Goal: Transaction & Acquisition: Purchase product/service

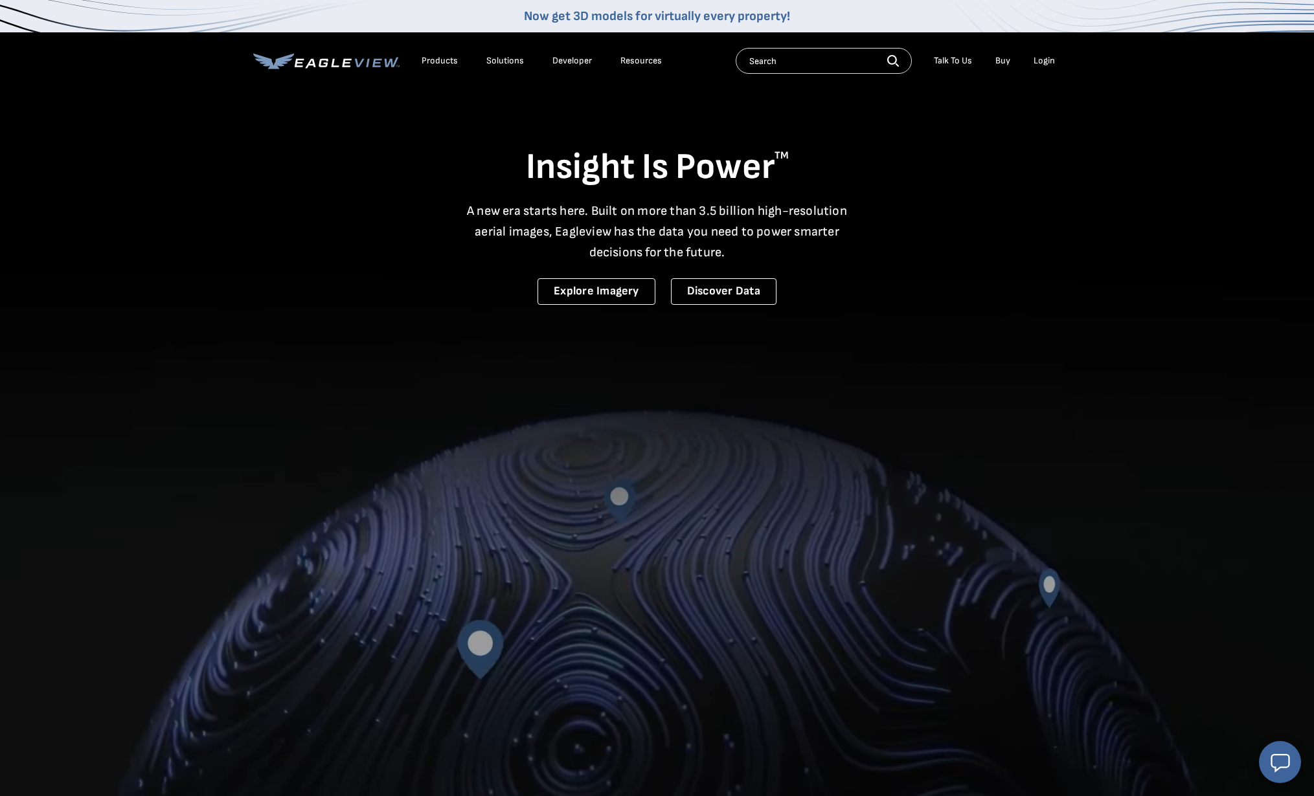
click at [436, 60] on div "Products" at bounding box center [439, 61] width 36 height 12
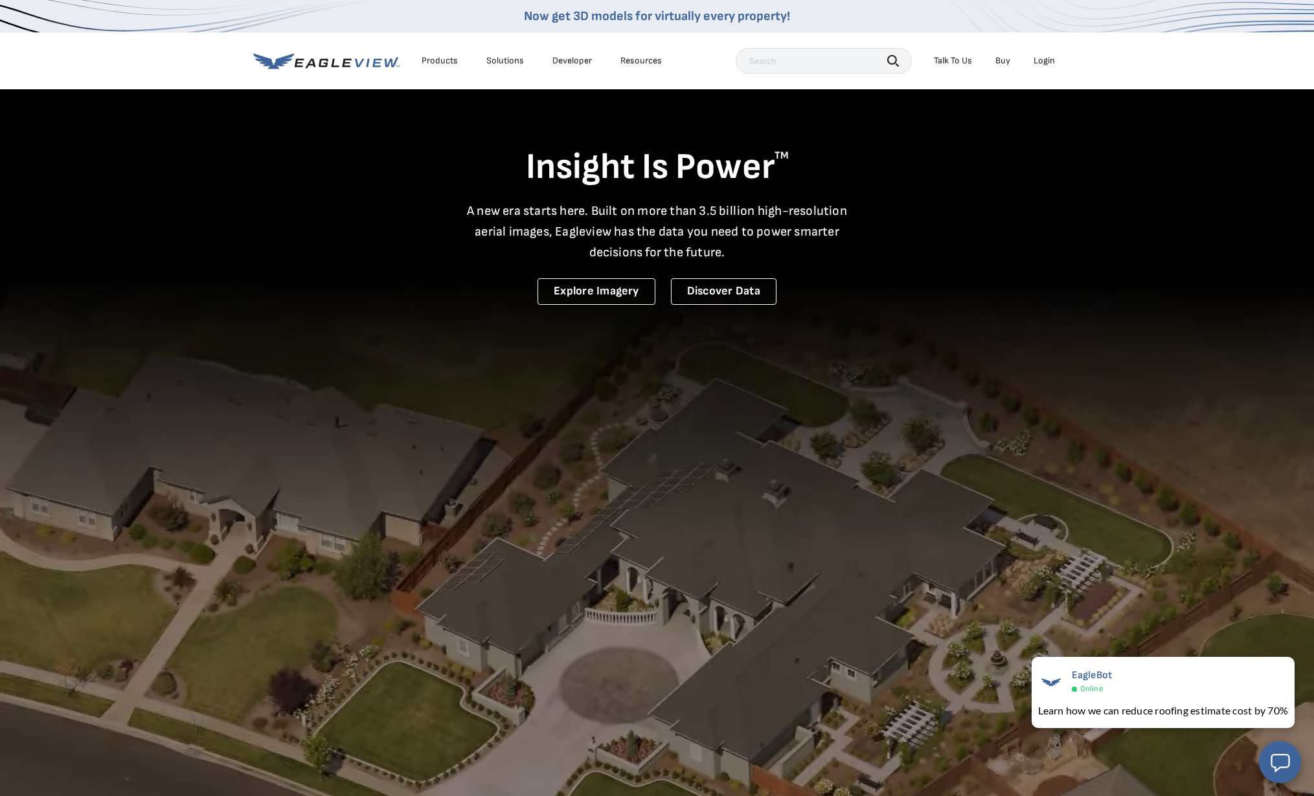
click at [1040, 57] on div "Login" at bounding box center [1043, 61] width 21 height 12
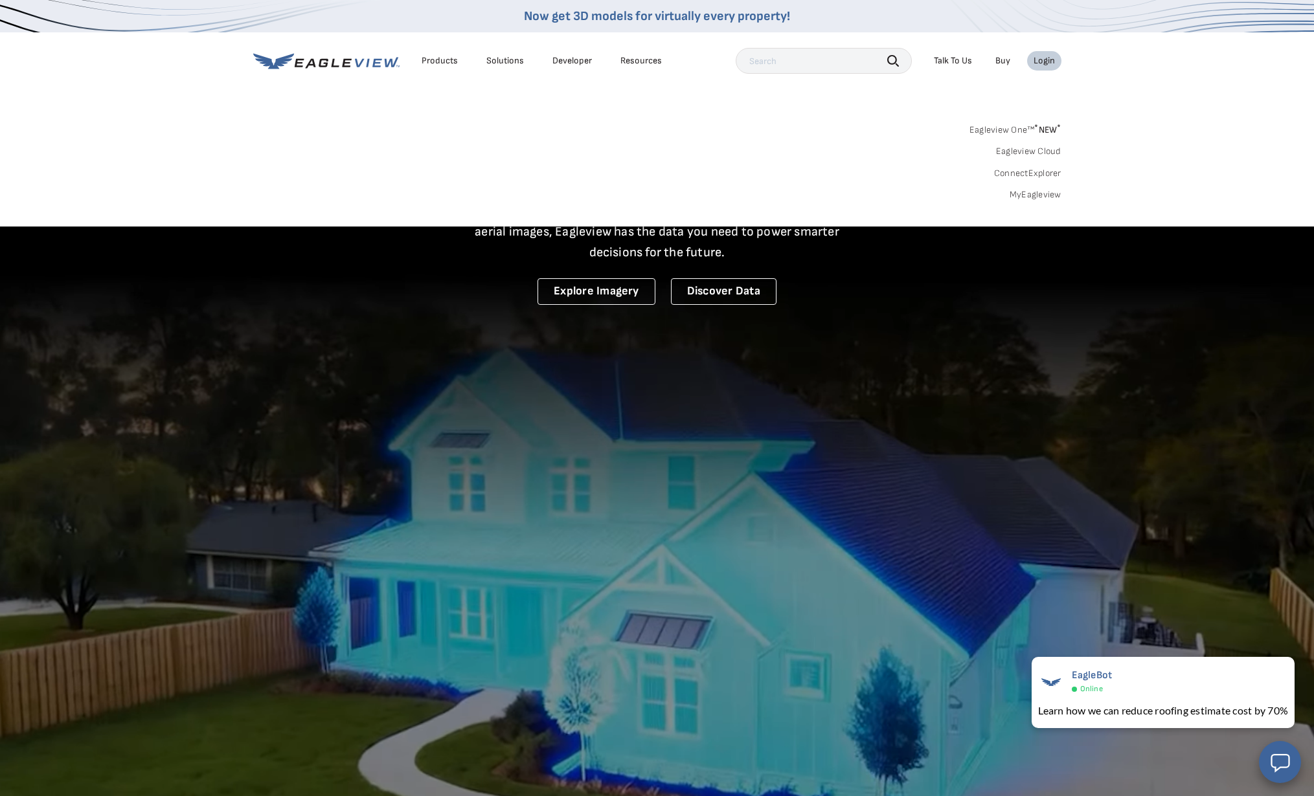
click at [1023, 128] on link "Eagleview One™ * NEW *" at bounding box center [1015, 127] width 92 height 15
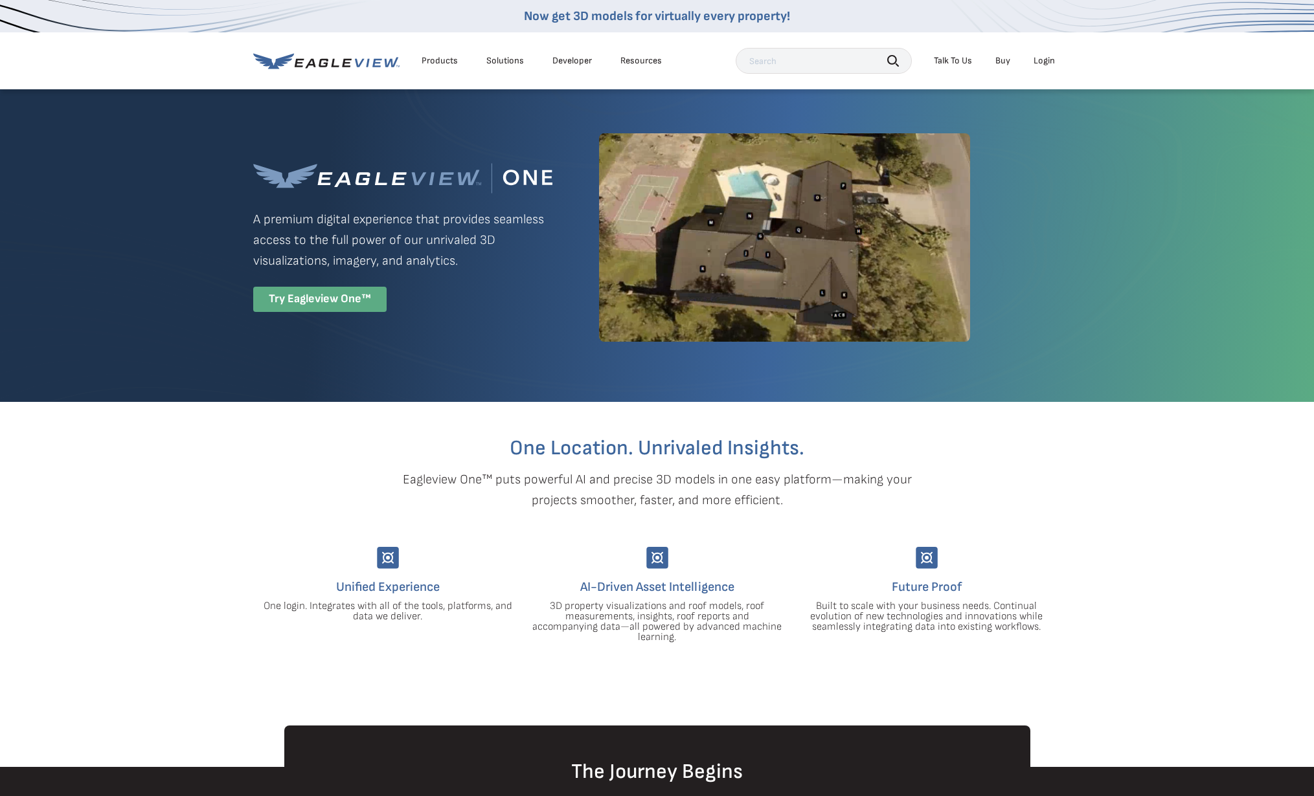
click at [369, 304] on div "Try Eagleview One™" at bounding box center [319, 299] width 133 height 25
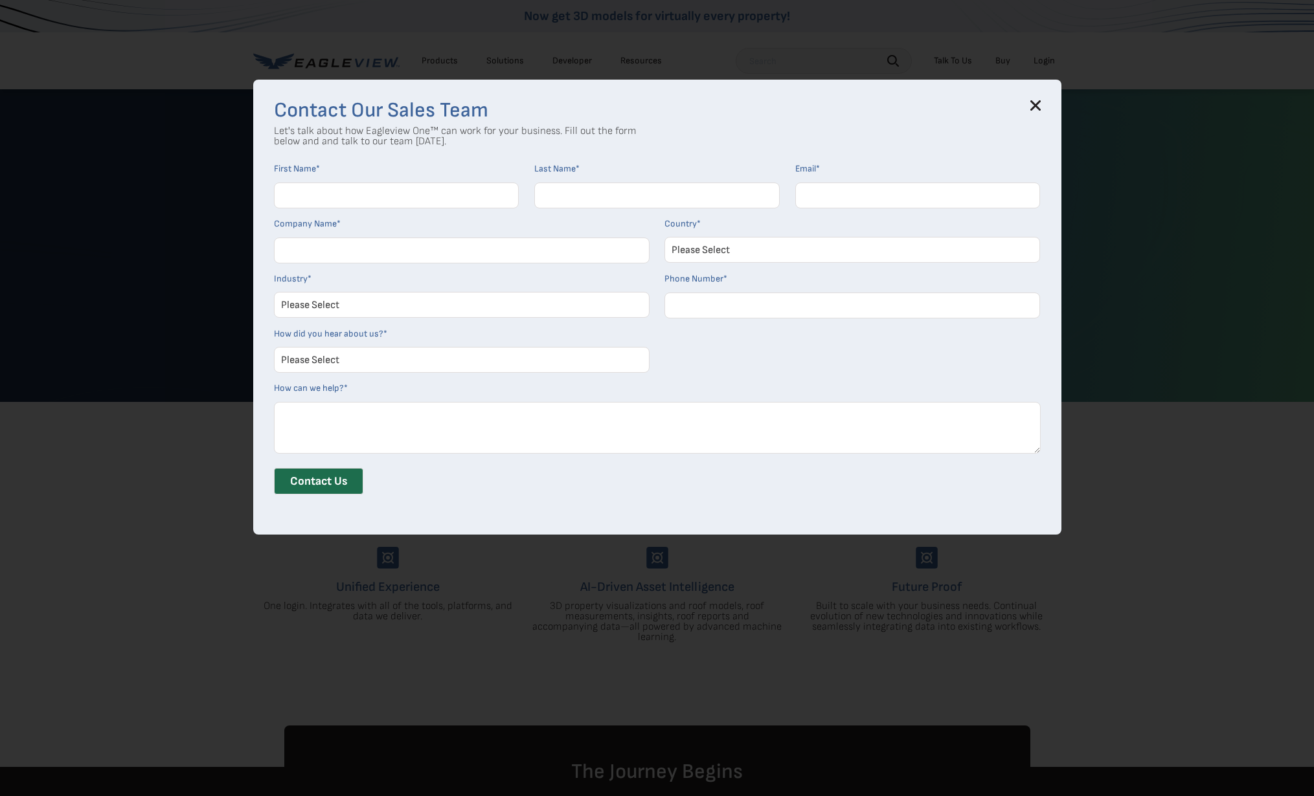
click at [1035, 105] on icon at bounding box center [1035, 106] width 8 height 8
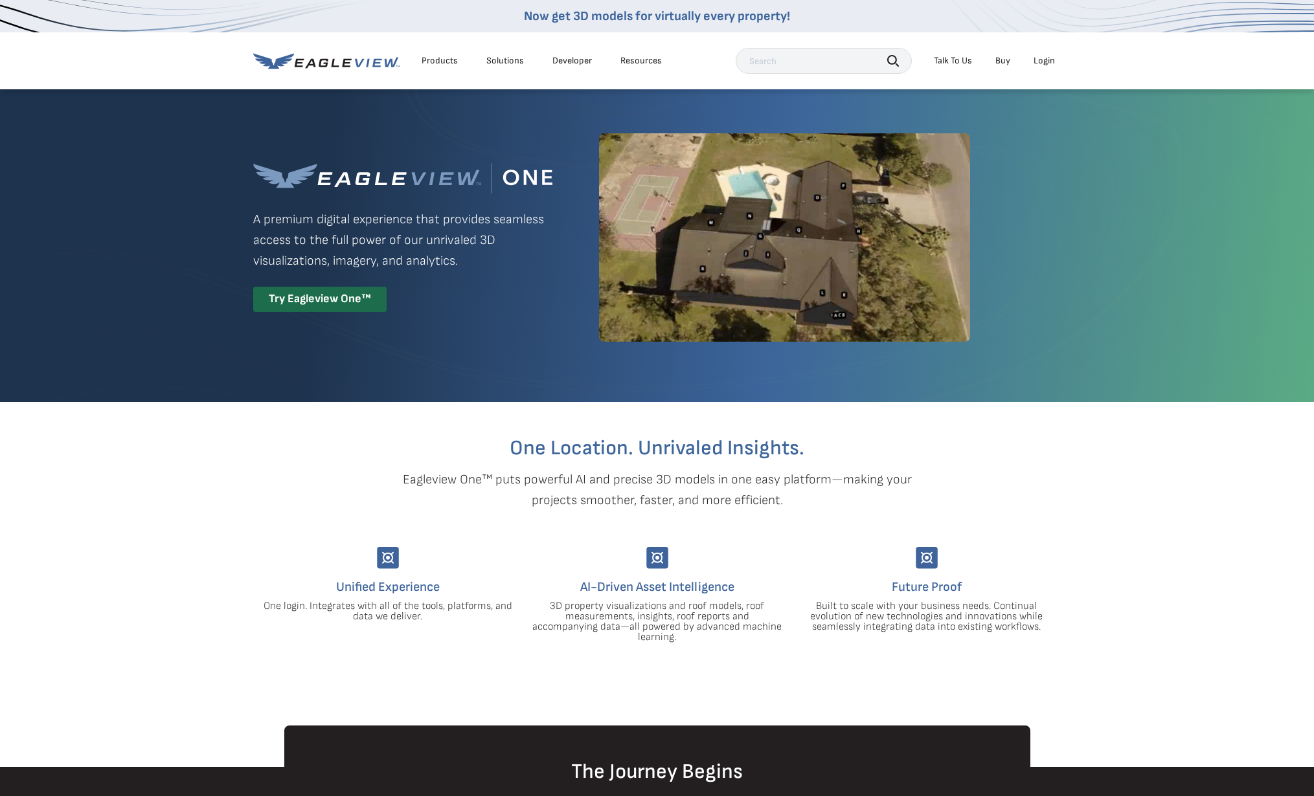
click at [1050, 58] on div "Login" at bounding box center [1043, 61] width 21 height 12
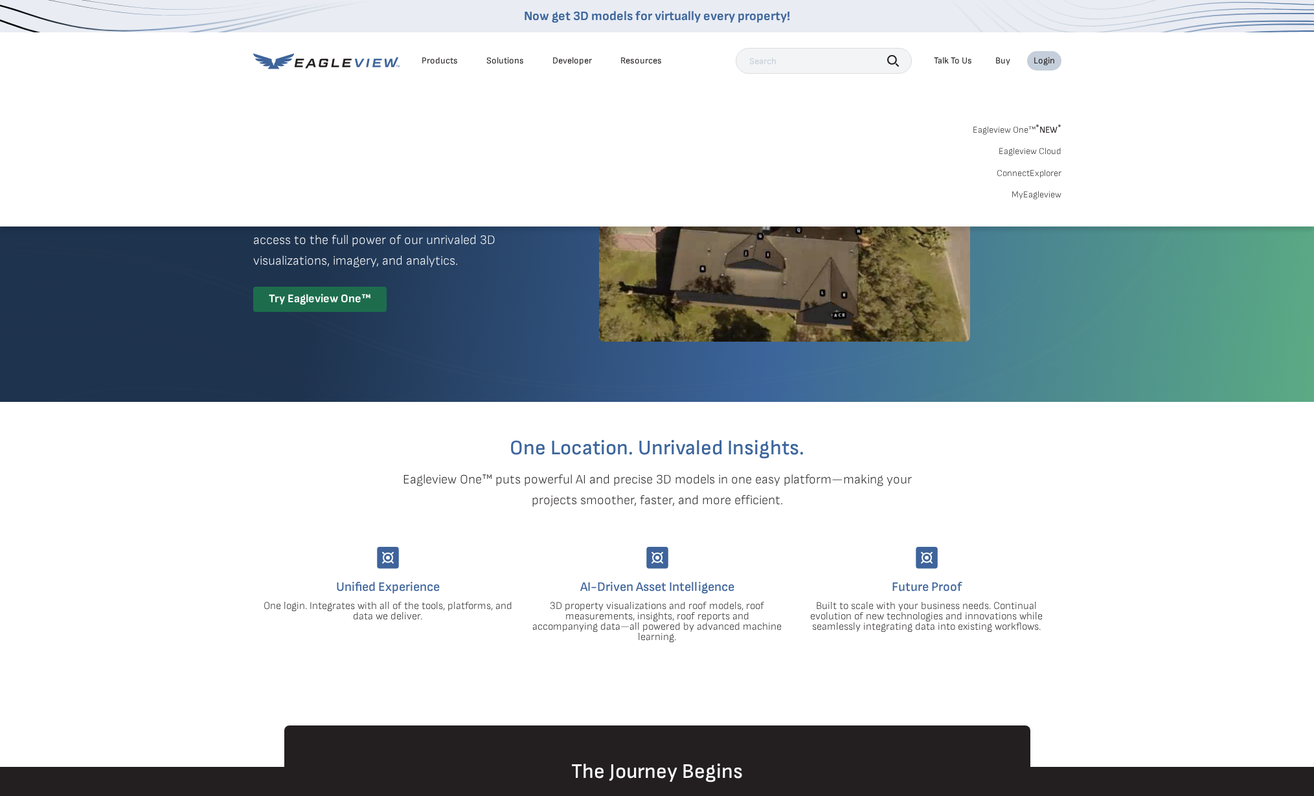
click at [1034, 196] on link "MyEagleview" at bounding box center [1036, 195] width 50 height 12
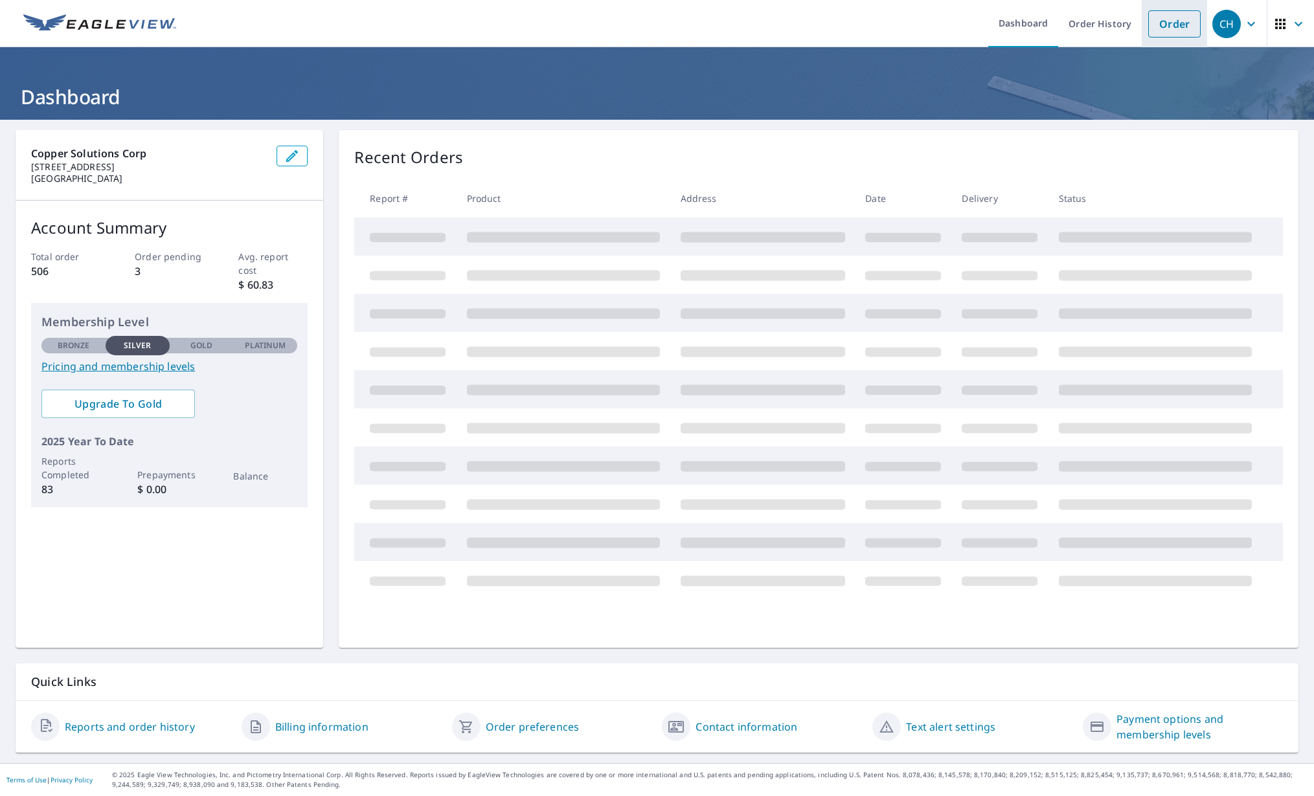
click at [1172, 30] on link "Order" at bounding box center [1174, 23] width 52 height 27
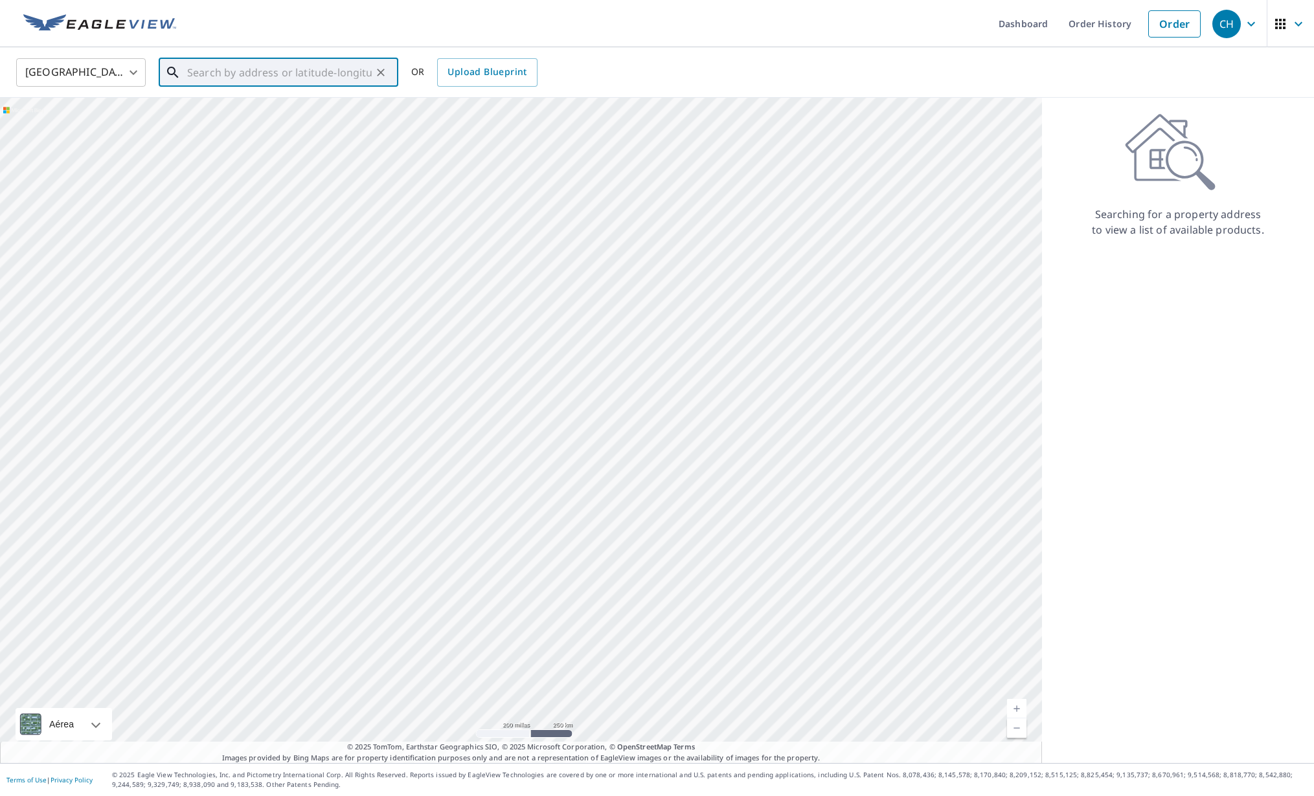
click at [267, 71] on input "text" at bounding box center [279, 72] width 185 height 36
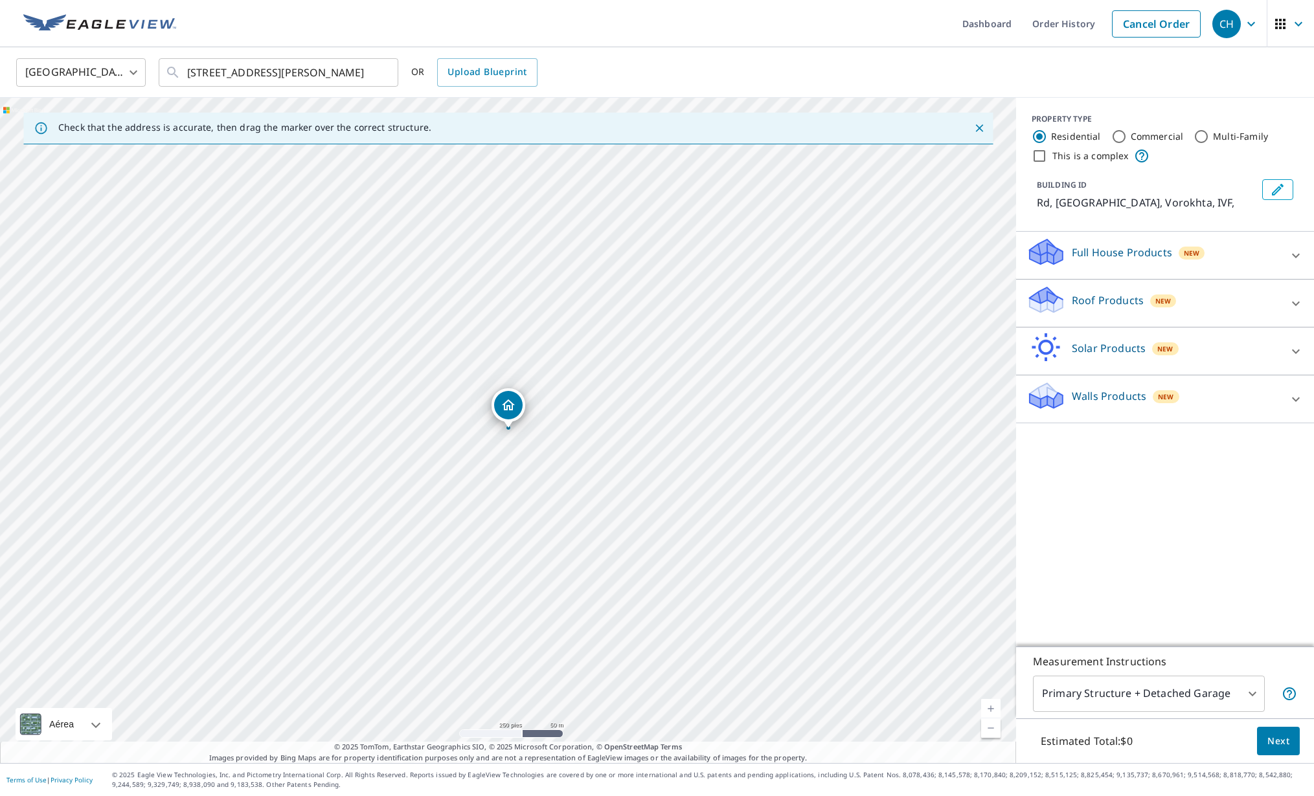
click at [519, 439] on div "Rd, [GEOGRAPHIC_DATA] Vorokhta, IVF" at bounding box center [508, 431] width 1016 height 666
click at [504, 435] on div "Rd, [GEOGRAPHIC_DATA] Vorokhta, IVF" at bounding box center [508, 431] width 1016 height 666
click at [993, 709] on link "Nivel actual 17, ampliar" at bounding box center [990, 708] width 19 height 19
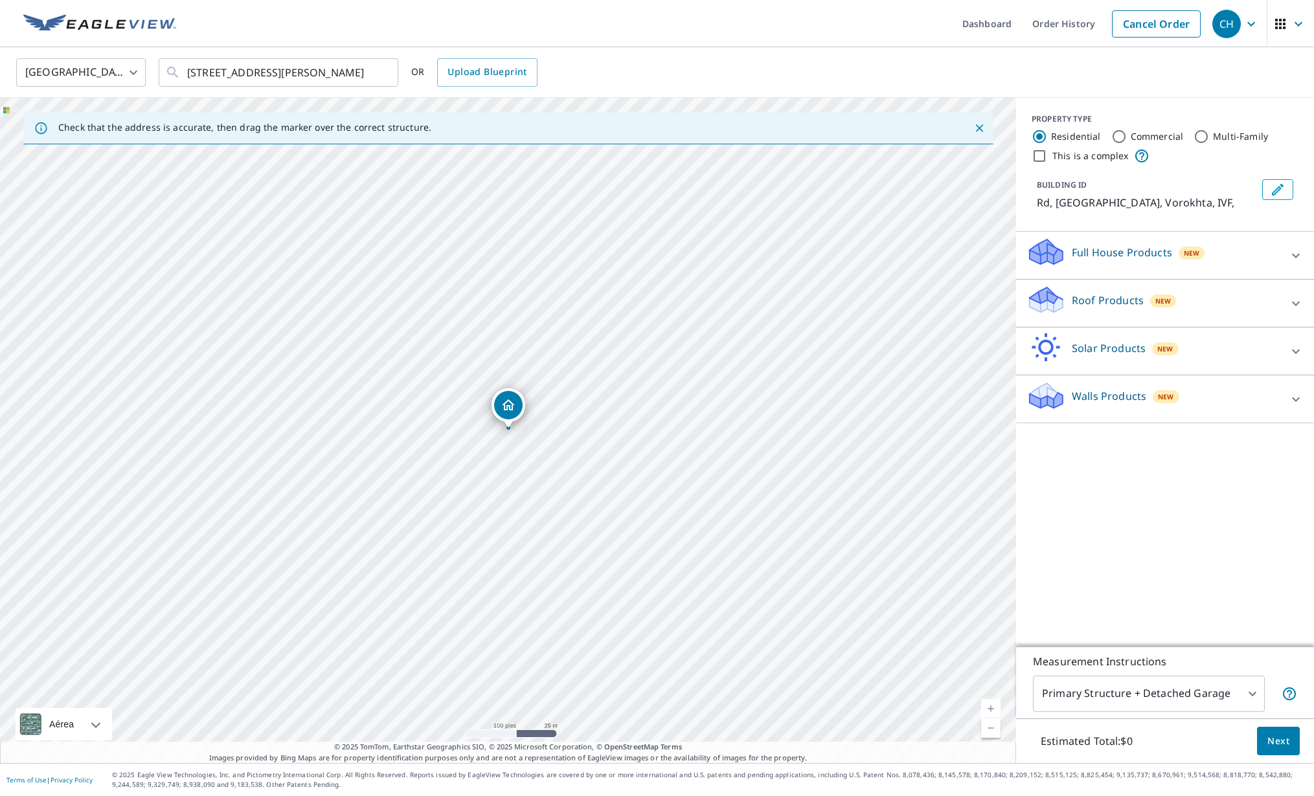
click at [993, 709] on link "Nivel actual 18, ampliar" at bounding box center [990, 708] width 19 height 19
click at [993, 709] on link "Nivel actual 19, ampliar" at bounding box center [990, 708] width 19 height 19
click at [992, 727] on link "Nivel actual 20, alejar" at bounding box center [990, 728] width 19 height 19
click at [992, 727] on link "Nivel actual 19, alejar" at bounding box center [990, 728] width 19 height 19
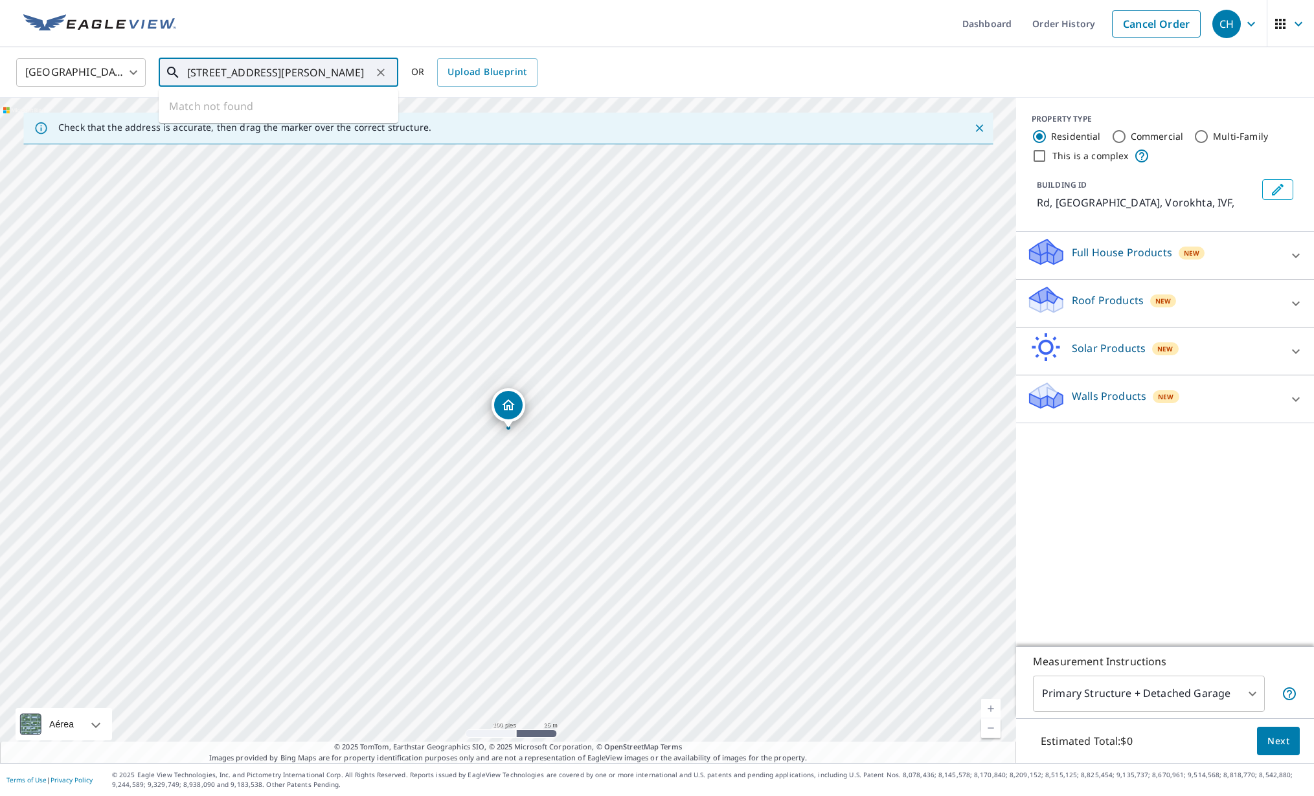
click at [298, 68] on input "[STREET_ADDRESS][PERSON_NAME]" at bounding box center [279, 72] width 185 height 36
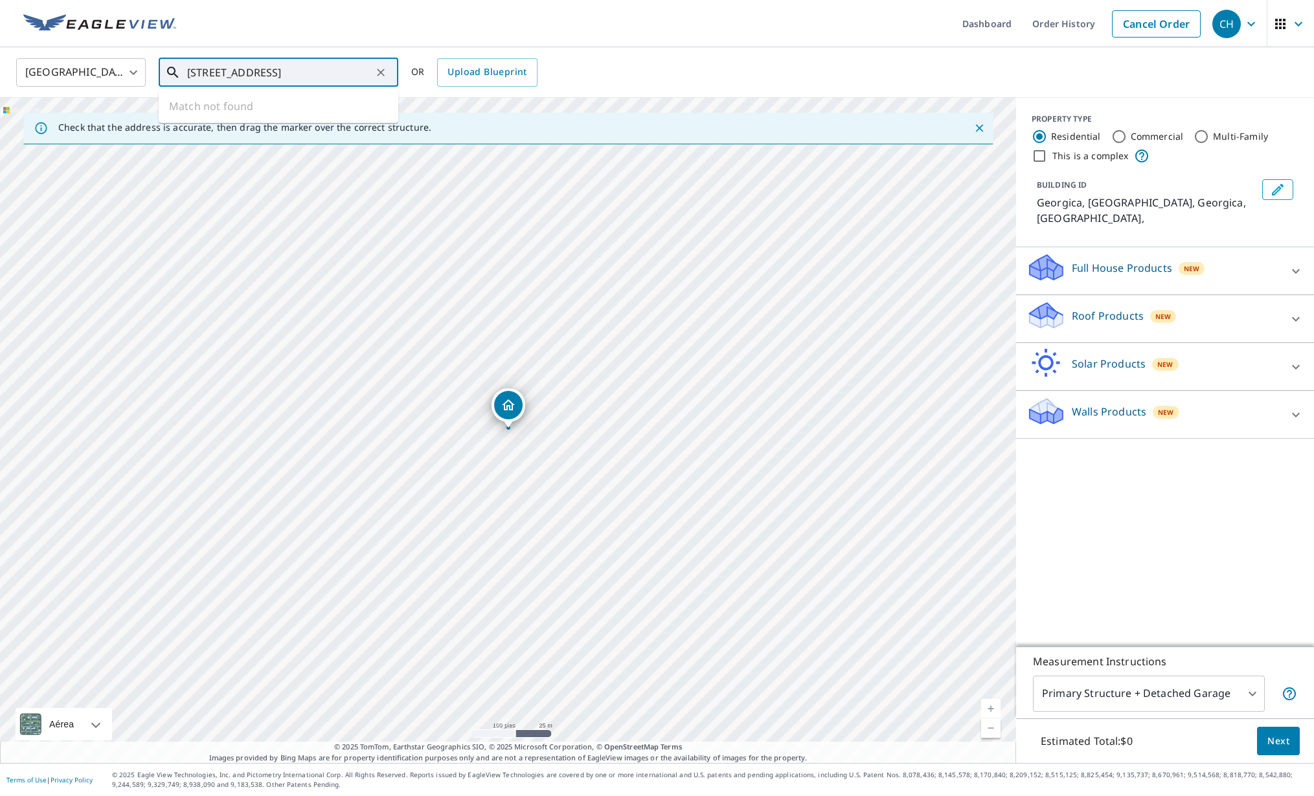
drag, startPoint x: 238, startPoint y: 73, endPoint x: 260, endPoint y: 78, distance: 22.6
click at [239, 73] on input "[STREET_ADDRESS]" at bounding box center [279, 72] width 185 height 36
click at [315, 74] on input "[STREET_ADDRESS]" at bounding box center [279, 72] width 185 height 36
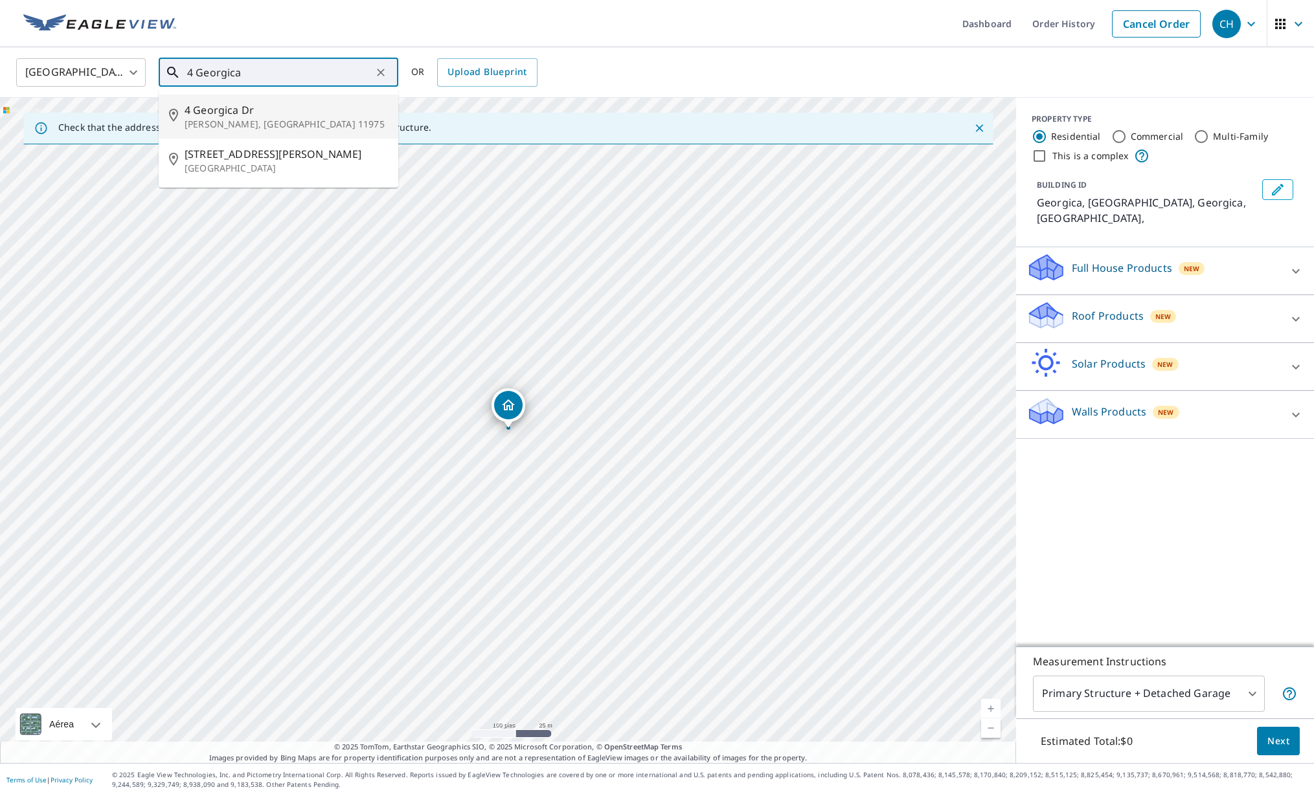
click at [311, 114] on span "4 Georgica Dr" at bounding box center [286, 110] width 203 height 16
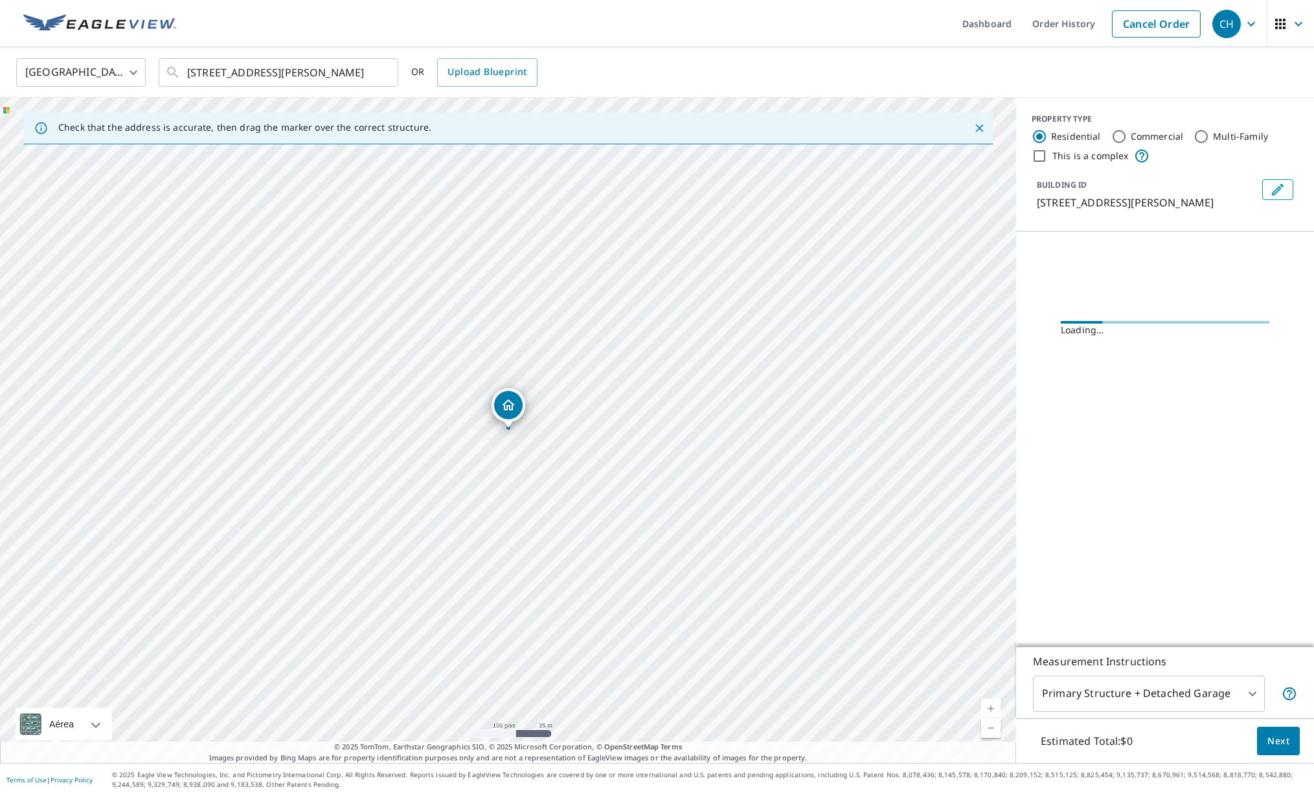
click at [494, 452] on div "[STREET_ADDRESS][PERSON_NAME]" at bounding box center [508, 431] width 1016 height 666
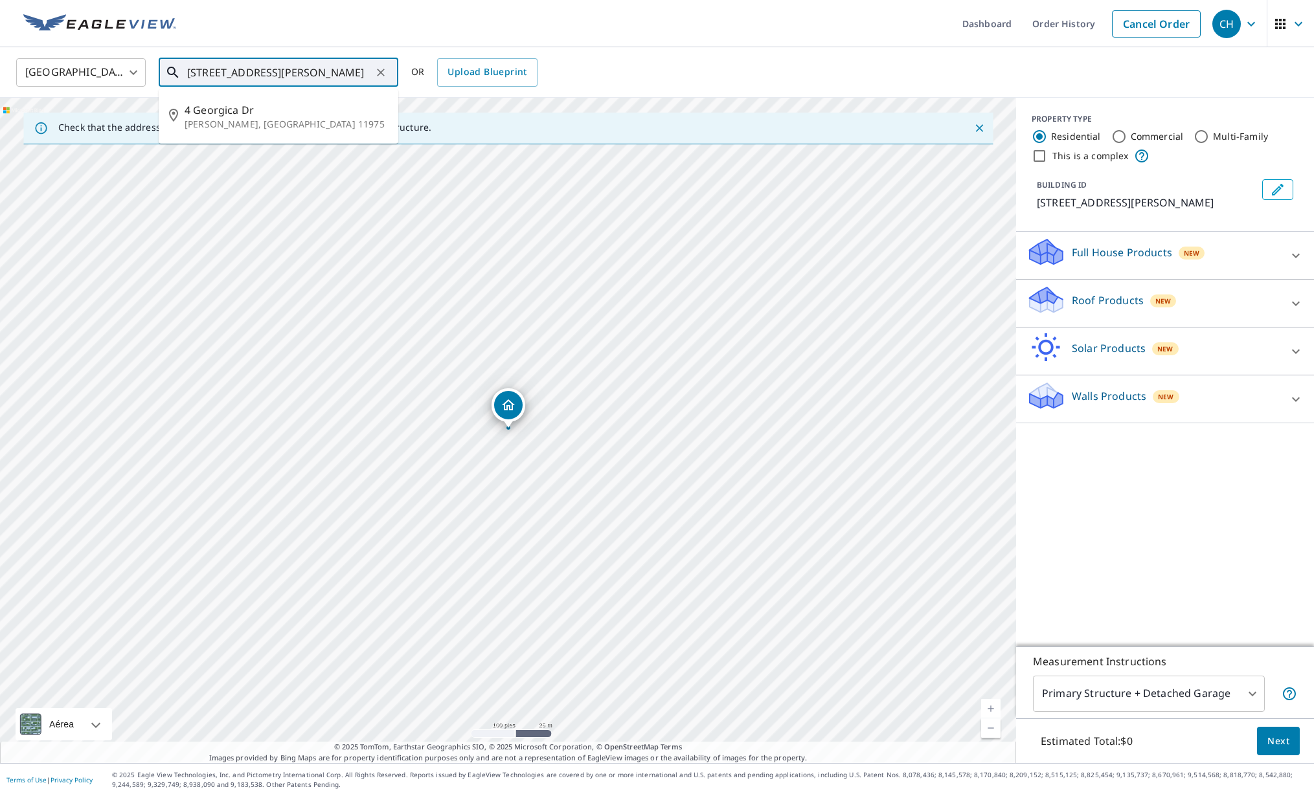
drag, startPoint x: 363, startPoint y: 69, endPoint x: 249, endPoint y: 69, distance: 113.3
click at [249, 69] on input "[STREET_ADDRESS][PERSON_NAME]" at bounding box center [279, 72] width 185 height 36
click at [289, 113] on span "4 Georgica Association Rd" at bounding box center [286, 110] width 203 height 16
type input "[STREET_ADDRESS][PERSON_NAME]"
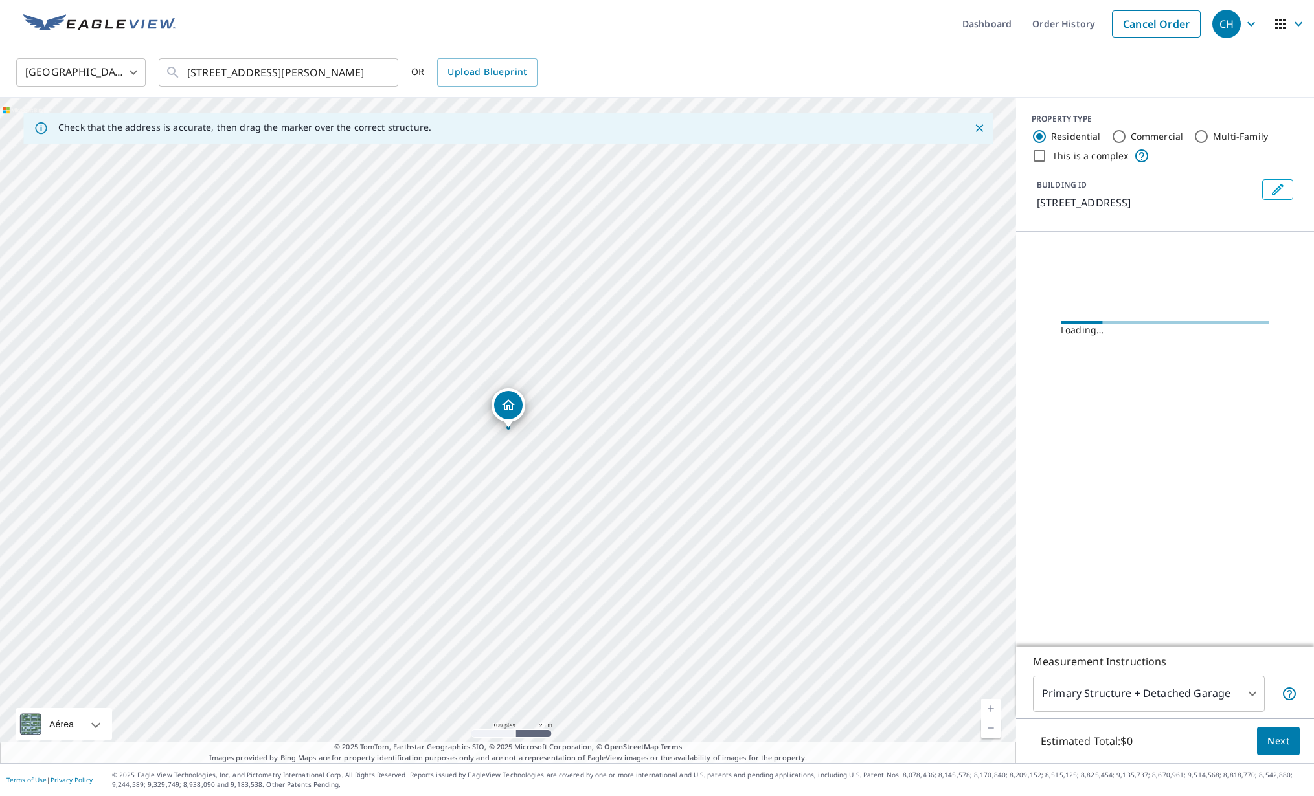
click at [530, 437] on div "[STREET_ADDRESS][PERSON_NAME]" at bounding box center [508, 431] width 1016 height 666
click at [515, 437] on div "[STREET_ADDRESS][PERSON_NAME]" at bounding box center [508, 431] width 1016 height 666
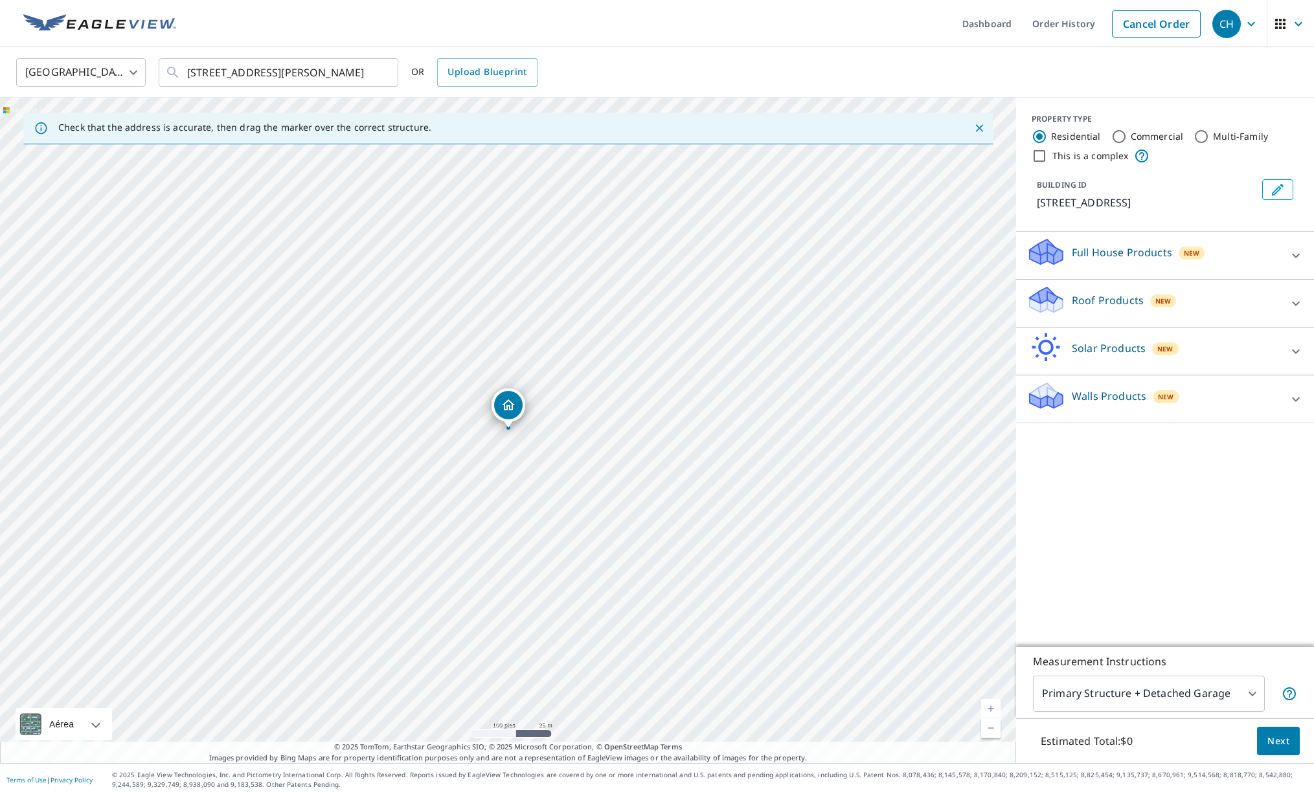
click at [992, 702] on link "Nivel actual 18, ampliar" at bounding box center [990, 708] width 19 height 19
click at [992, 702] on link "Nivel actual 19, ampliar" at bounding box center [990, 708] width 19 height 19
click at [600, 526] on div "[STREET_ADDRESS][PERSON_NAME]" at bounding box center [508, 431] width 1016 height 666
drag, startPoint x: 601, startPoint y: 526, endPoint x: 706, endPoint y: 239, distance: 306.2
click at [706, 239] on div "[STREET_ADDRESS][PERSON_NAME]" at bounding box center [508, 431] width 1016 height 666
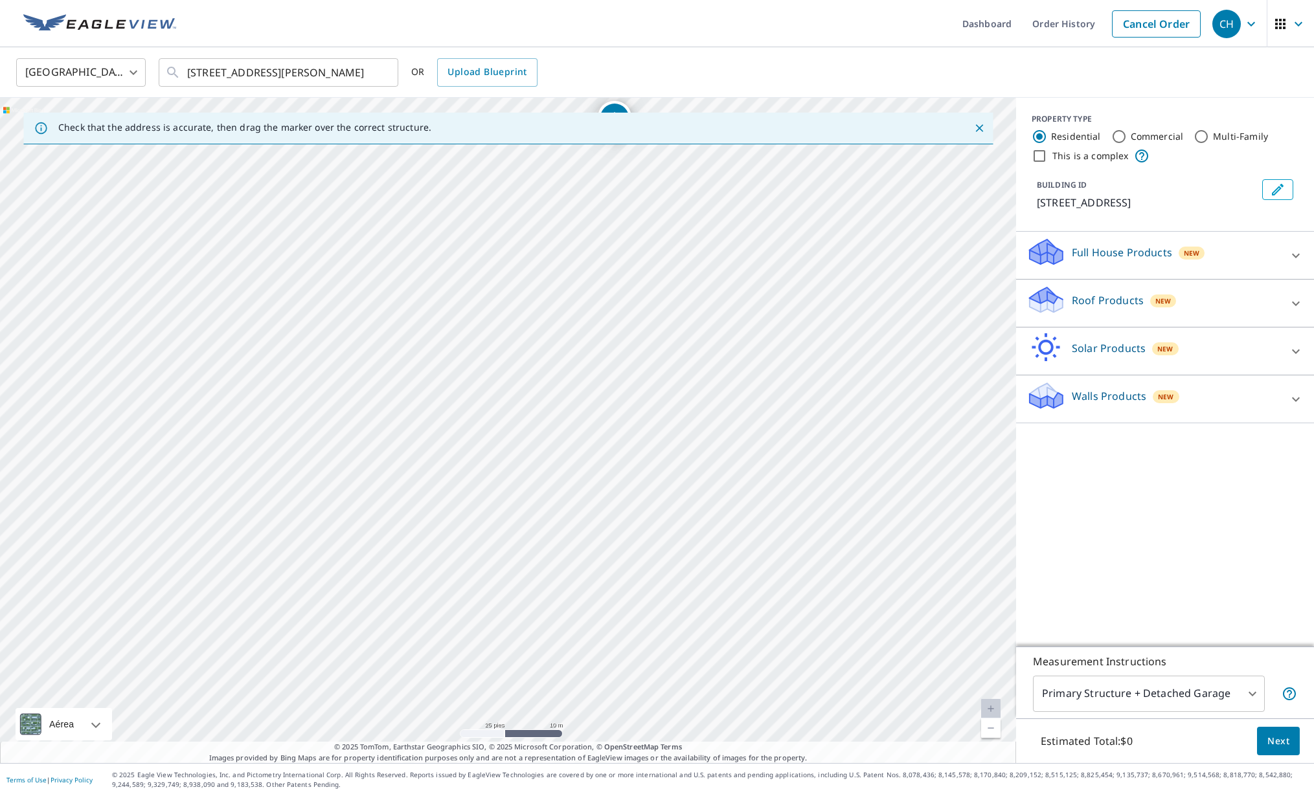
click at [993, 730] on link "Nivel actual 20, alejar" at bounding box center [990, 728] width 19 height 19
drag, startPoint x: 702, startPoint y: 624, endPoint x: 713, endPoint y: 616, distance: 12.6
click at [713, 616] on div "[STREET_ADDRESS][PERSON_NAME]" at bounding box center [508, 431] width 1016 height 666
drag, startPoint x: 572, startPoint y: 257, endPoint x: 434, endPoint y: 510, distance: 288.0
drag, startPoint x: 668, startPoint y: 429, endPoint x: 600, endPoint y: 493, distance: 93.4
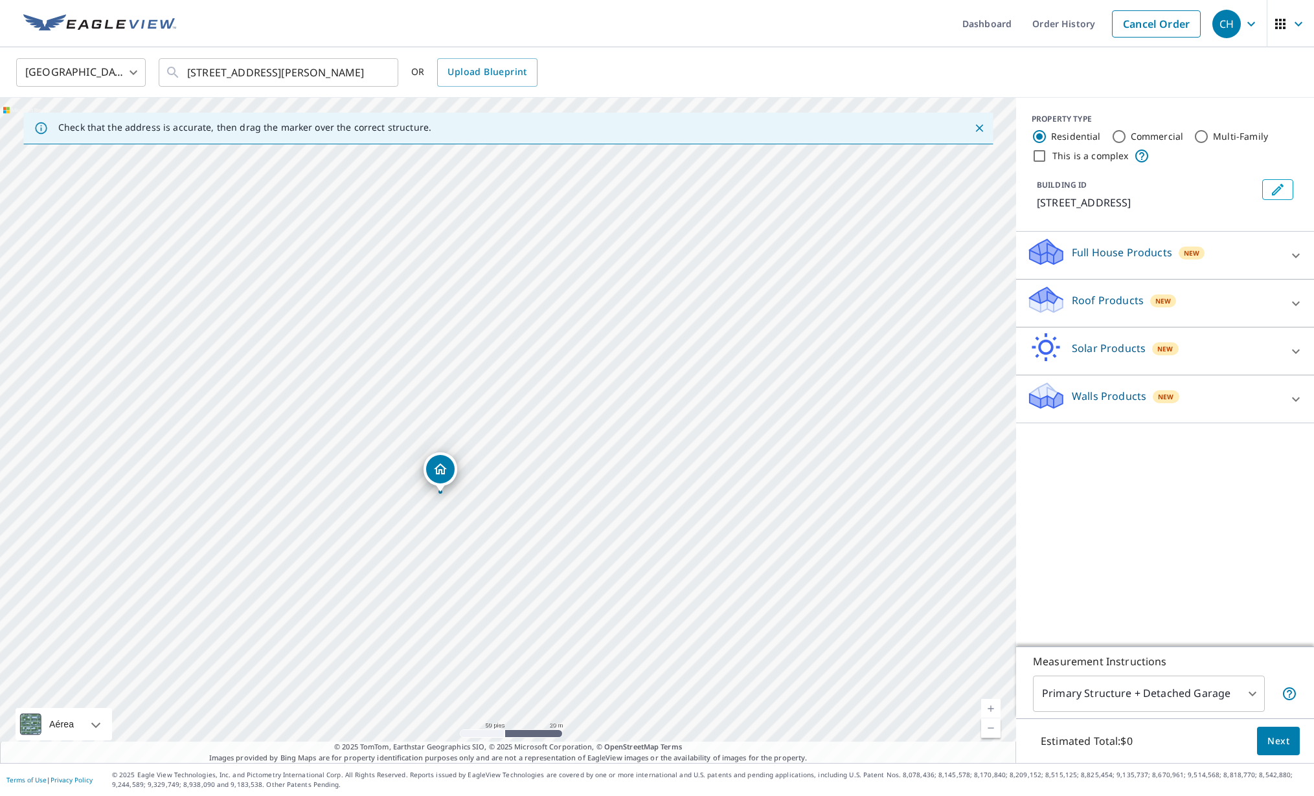
click at [600, 493] on div "[STREET_ADDRESS][PERSON_NAME]" at bounding box center [508, 431] width 1016 height 666
click at [1281, 253] on div at bounding box center [1295, 255] width 31 height 31
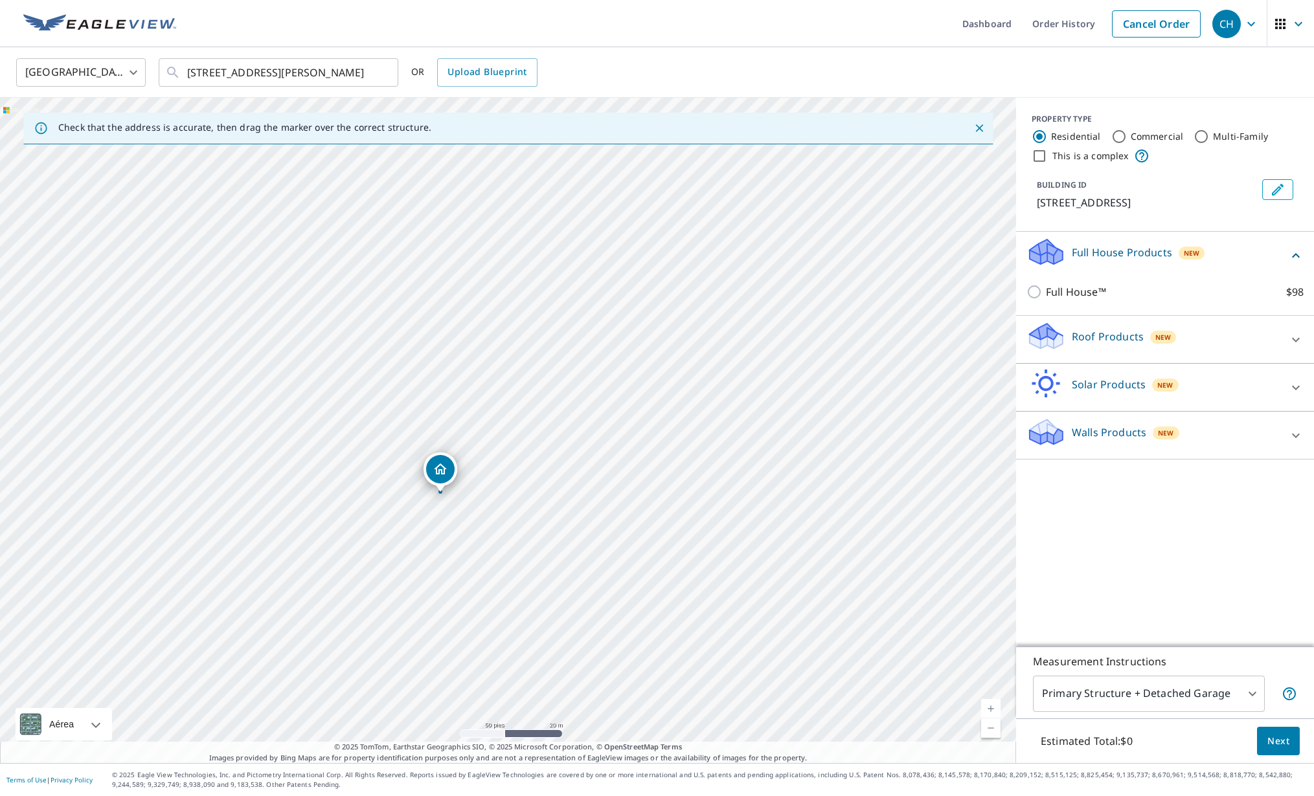
click at [1110, 344] on div "Roof Products New" at bounding box center [1153, 339] width 254 height 37
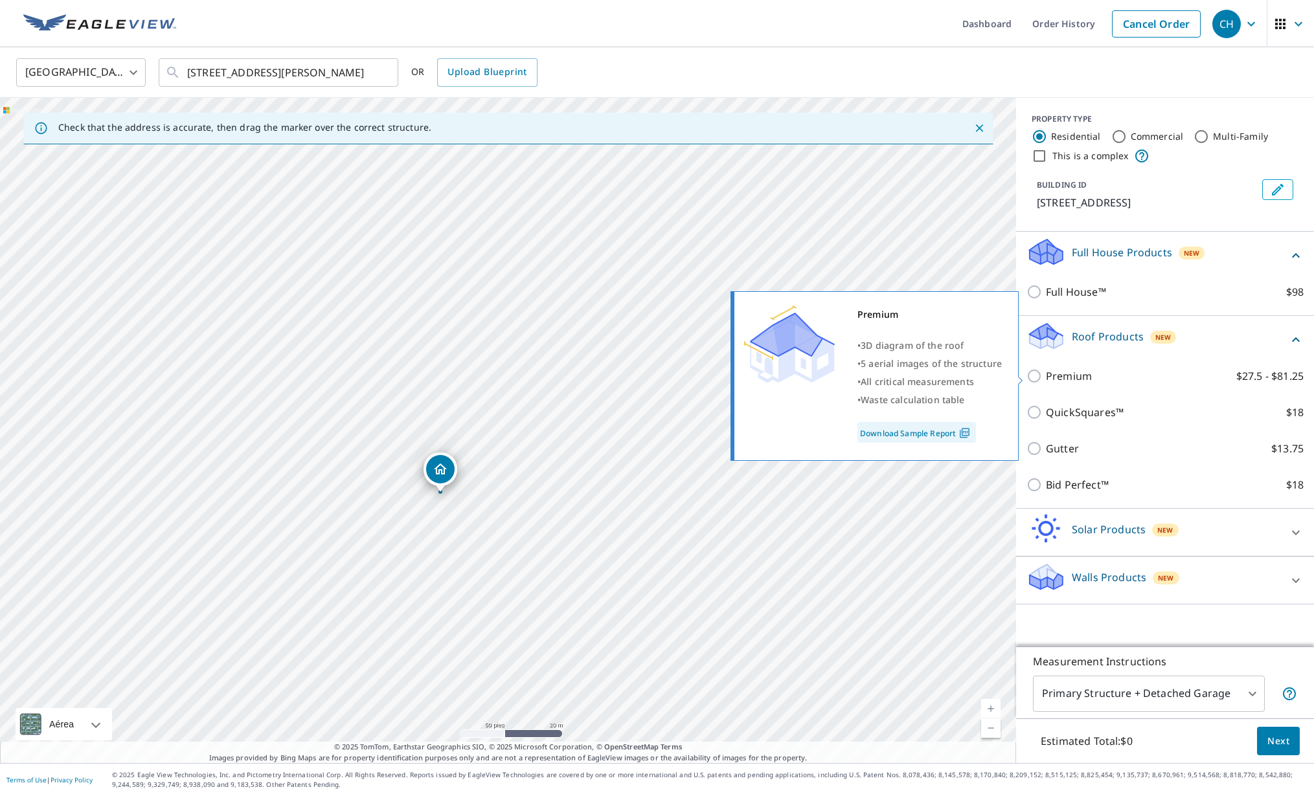
click at [1035, 376] on input "Premium $27.5 - $81.25" at bounding box center [1035, 376] width 19 height 16
checkbox input "true"
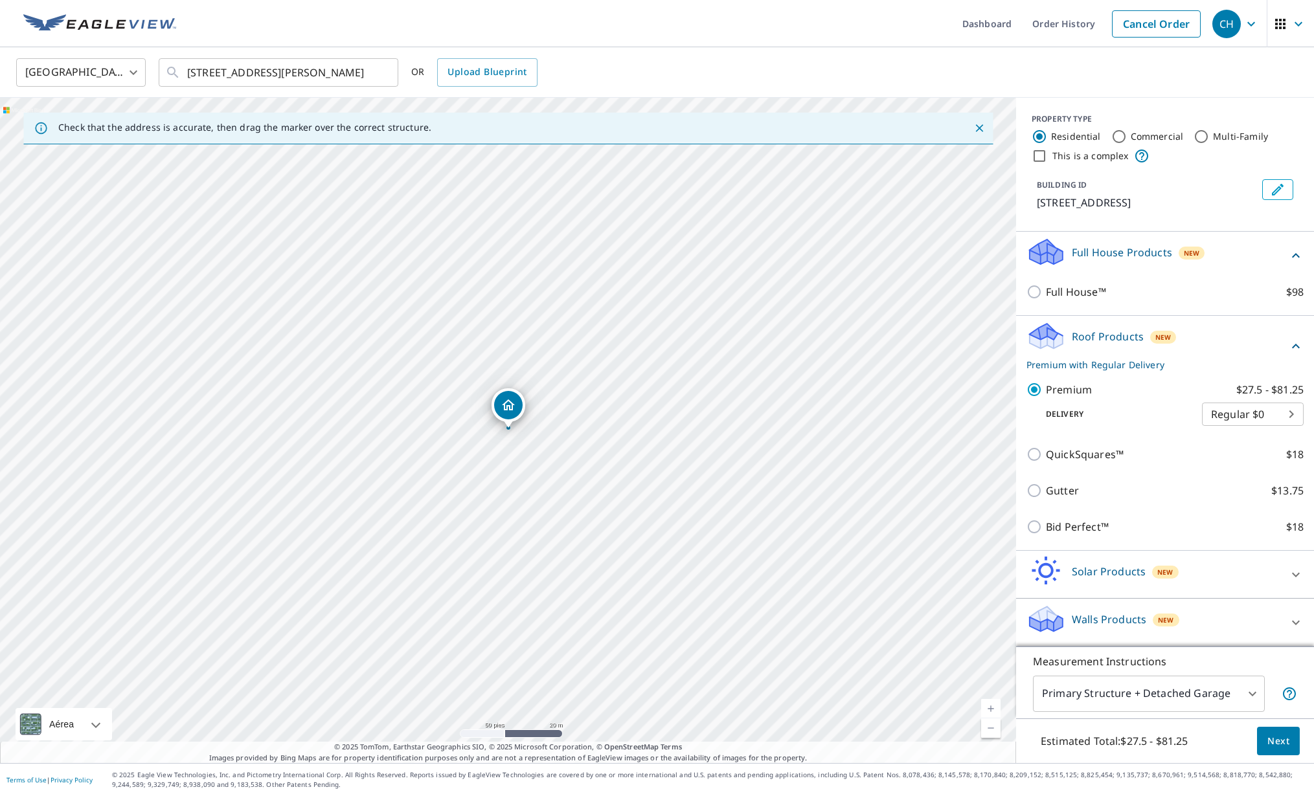
click at [1287, 620] on div at bounding box center [1295, 622] width 31 height 31
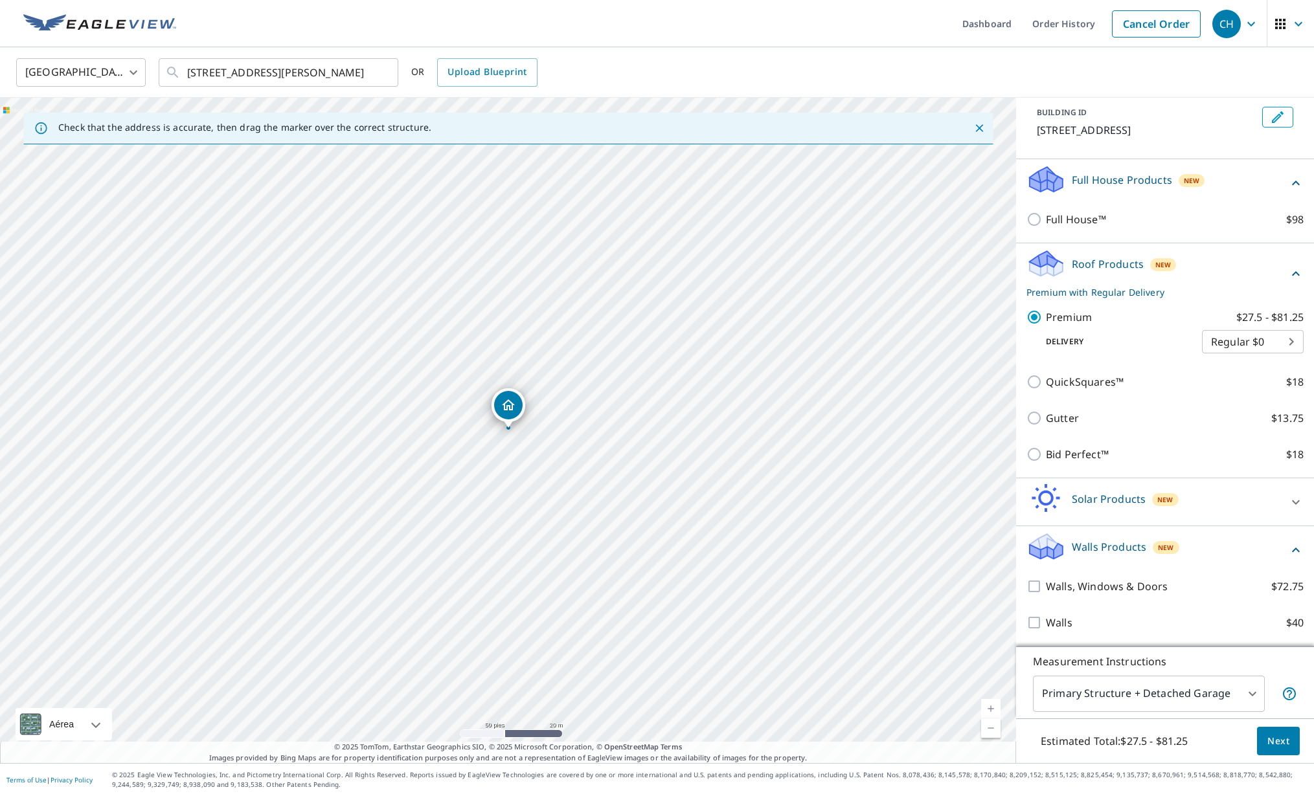
scroll to position [73, 0]
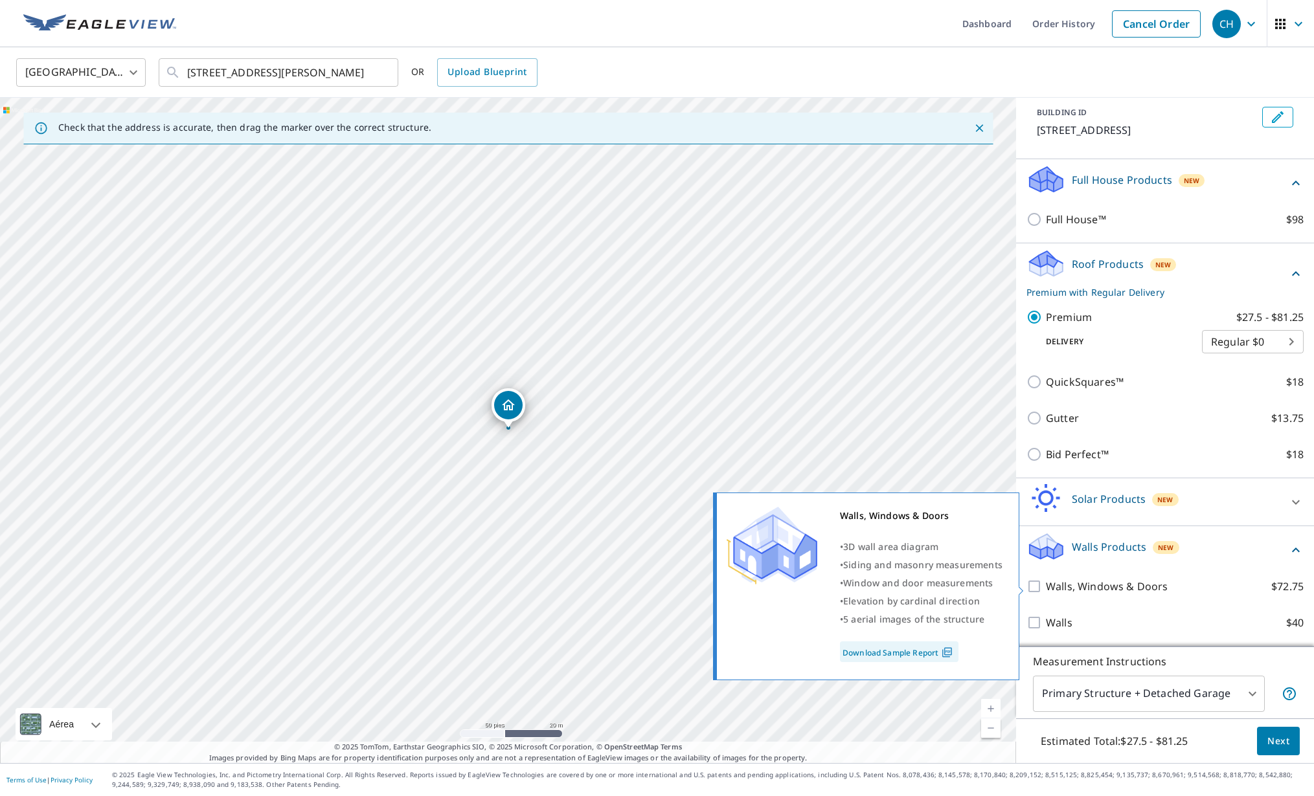
click at [1034, 586] on input "Walls, Windows & Doors $72.75" at bounding box center [1035, 587] width 19 height 16
checkbox input "true"
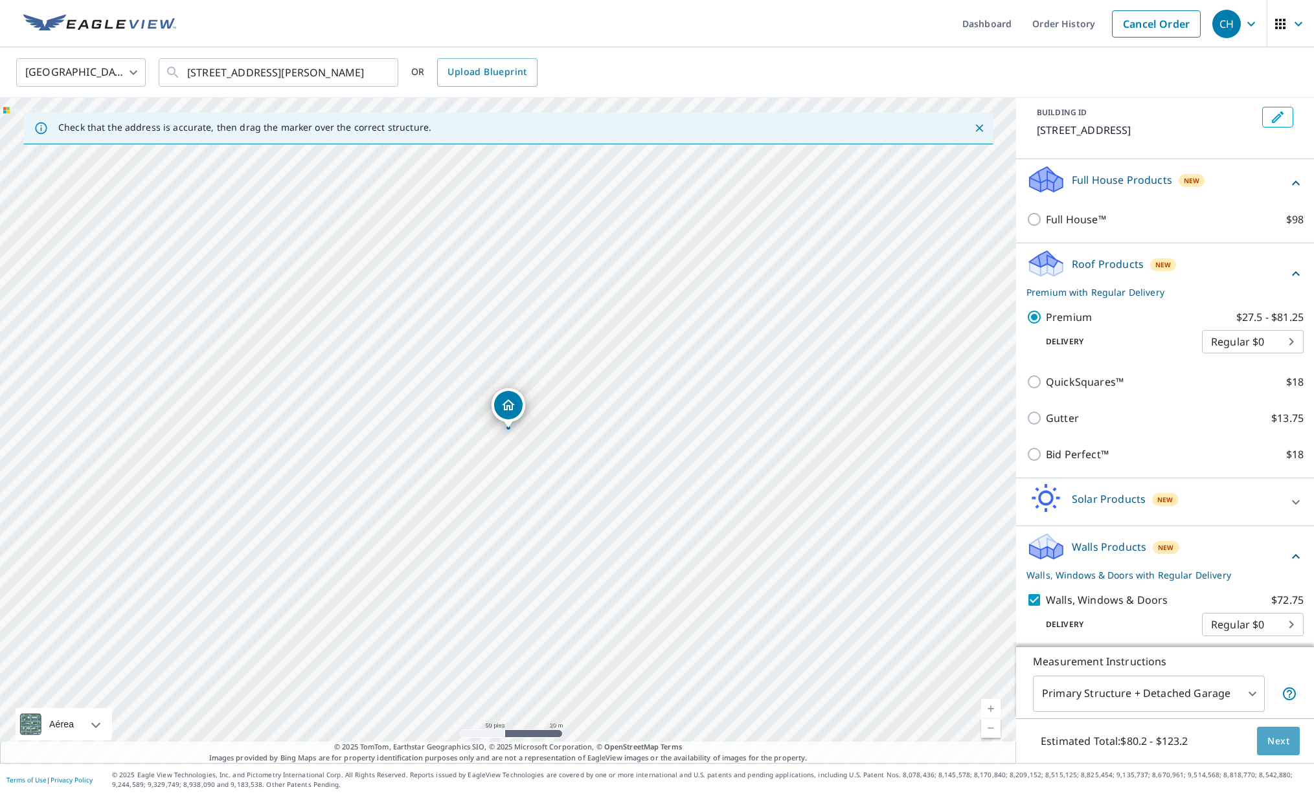
click at [1283, 741] on span "Next" at bounding box center [1278, 742] width 22 height 16
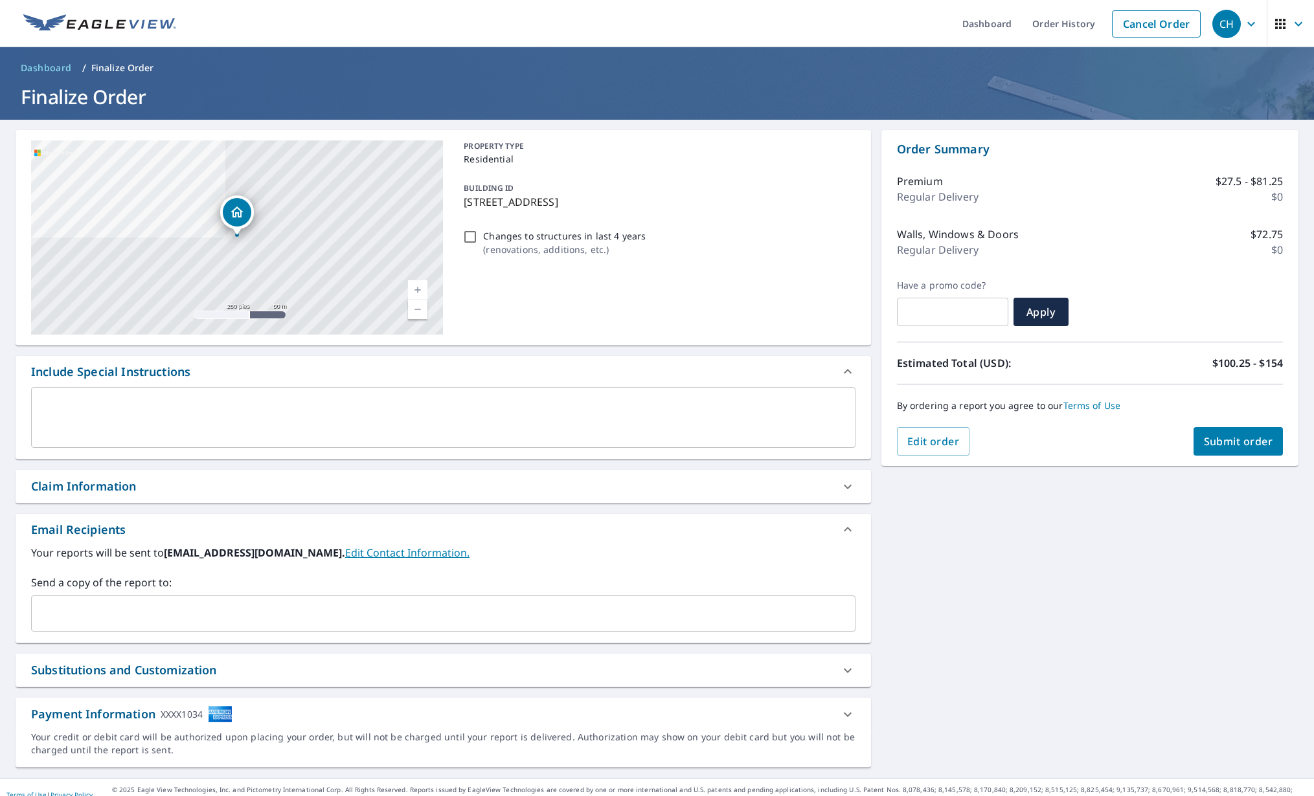
click at [1228, 438] on span "Submit order" at bounding box center [1238, 441] width 69 height 14
